Goal: Task Accomplishment & Management: Use online tool/utility

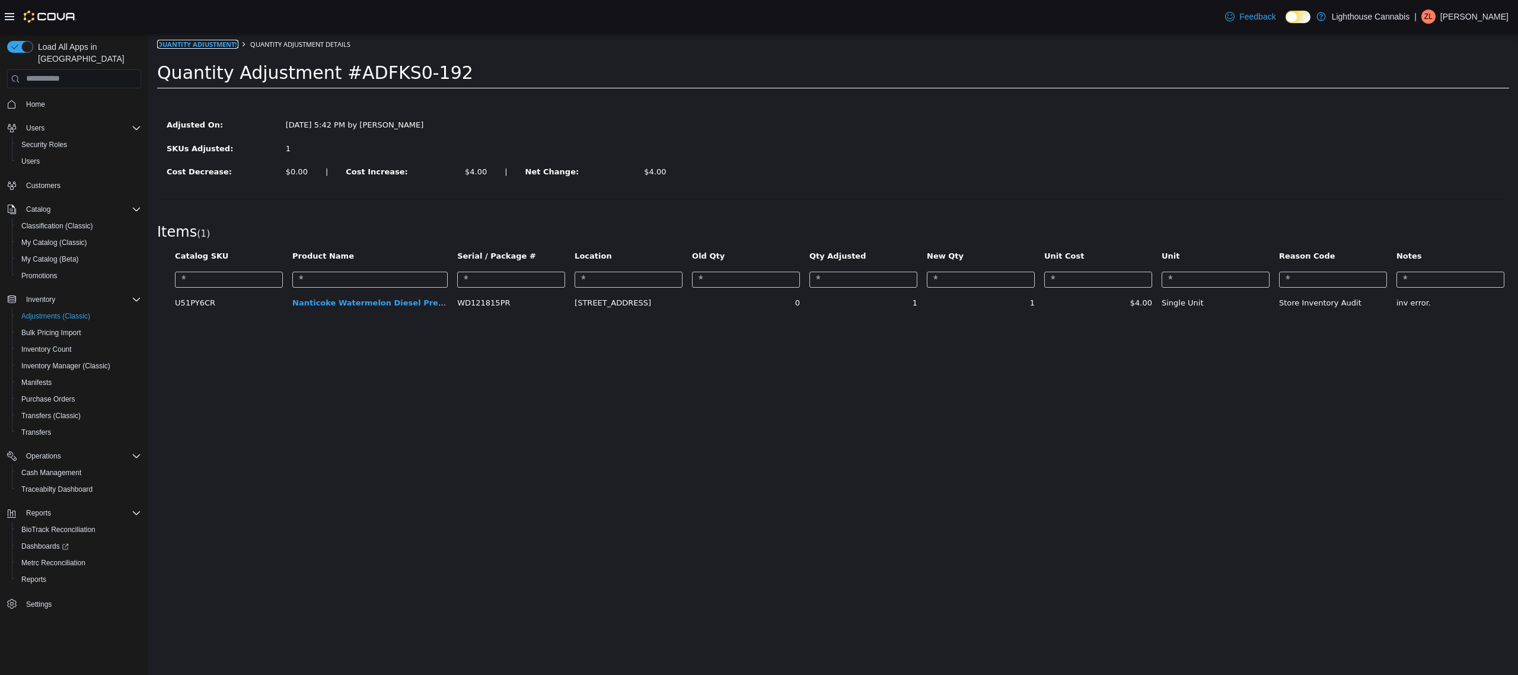
click at [191, 43] on link "Quantity Adjustments" at bounding box center [197, 43] width 81 height 9
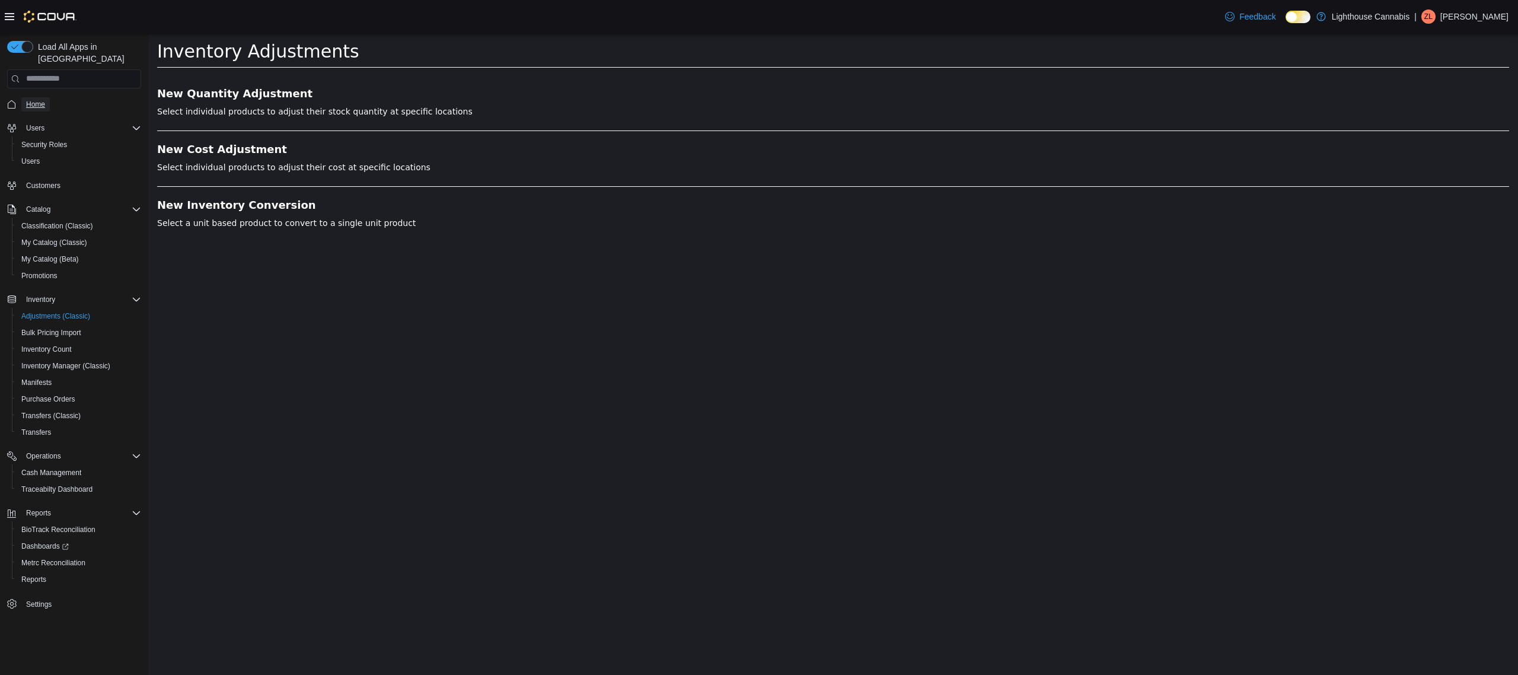
click at [44, 100] on span "Home" at bounding box center [35, 104] width 19 height 9
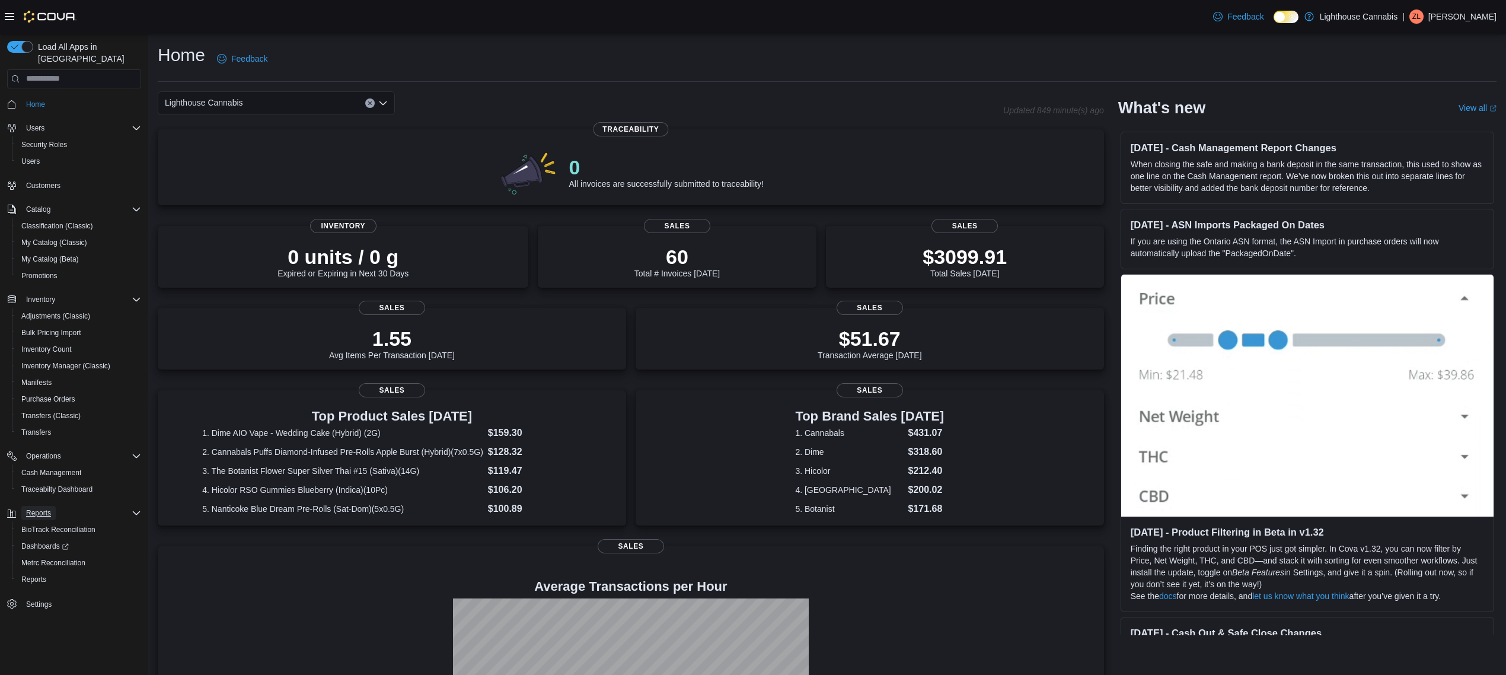
click at [42, 508] on span "Reports" at bounding box center [38, 512] width 25 height 9
click at [45, 575] on span "Reports" at bounding box center [33, 579] width 25 height 9
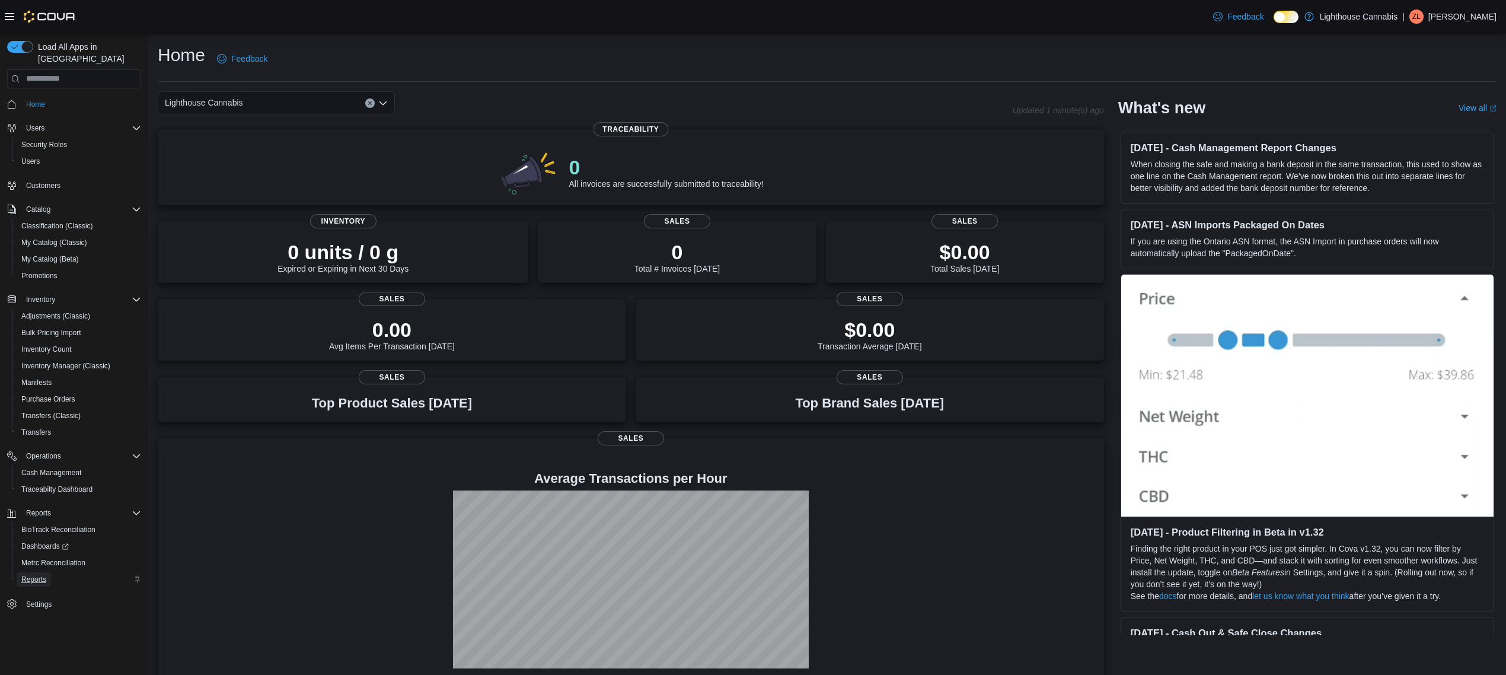
click at [36, 575] on span "Reports" at bounding box center [33, 579] width 25 height 9
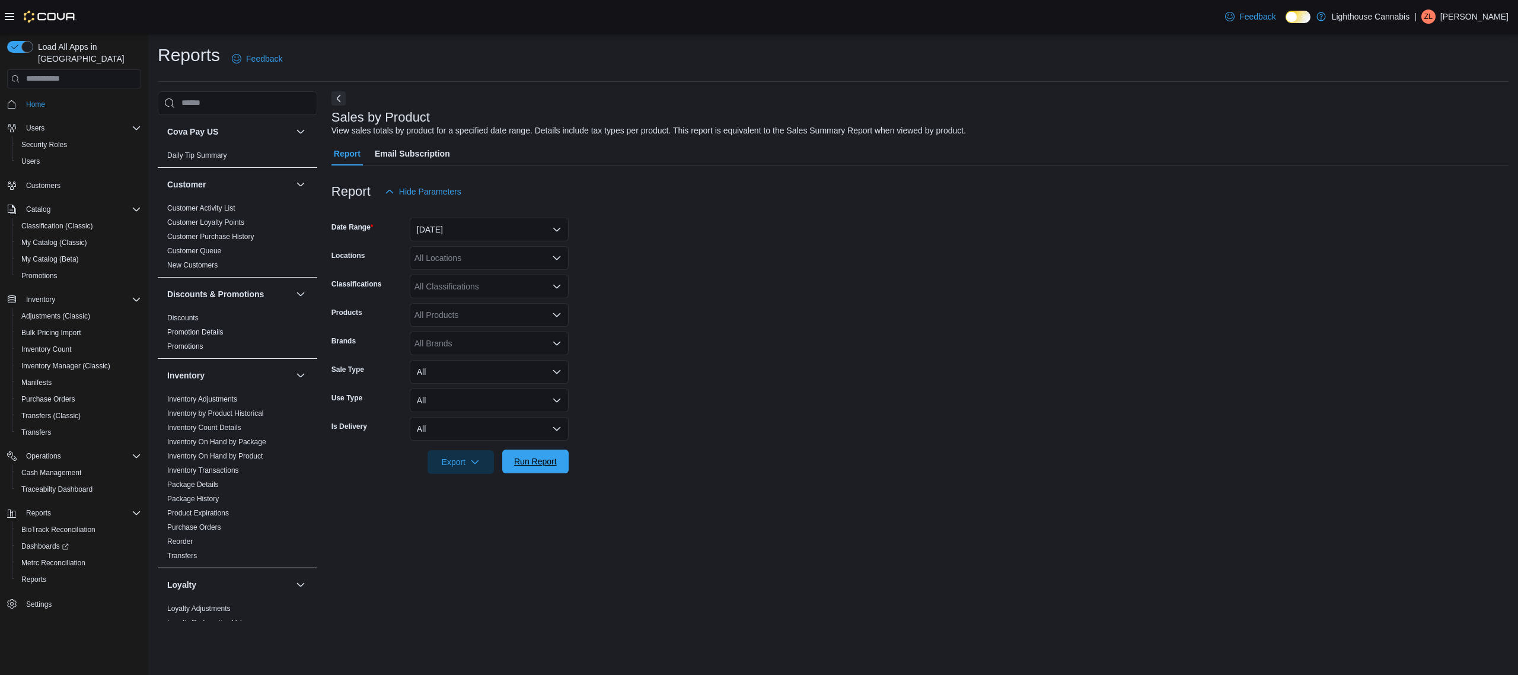
click at [548, 469] on span "Run Report" at bounding box center [535, 461] width 52 height 24
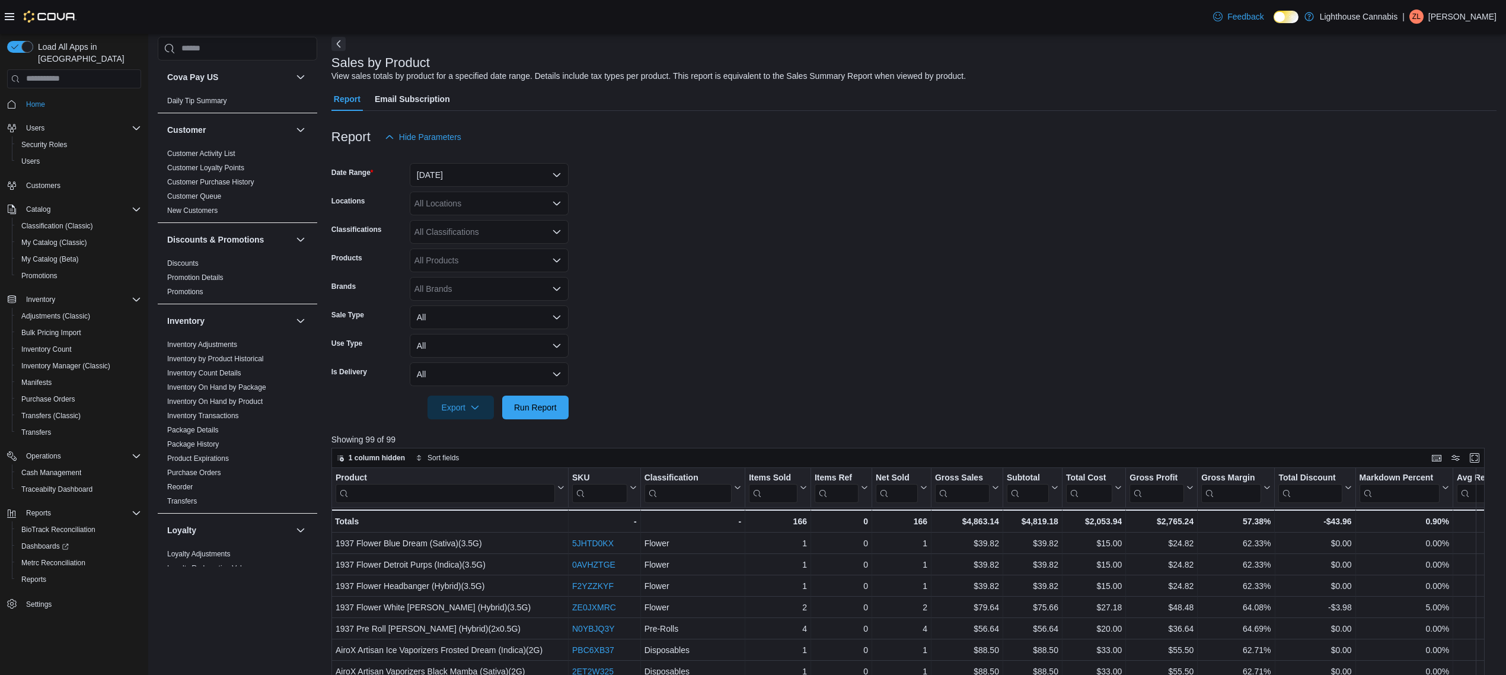
scroll to position [58, 0]
